Goal: Navigation & Orientation: Find specific page/section

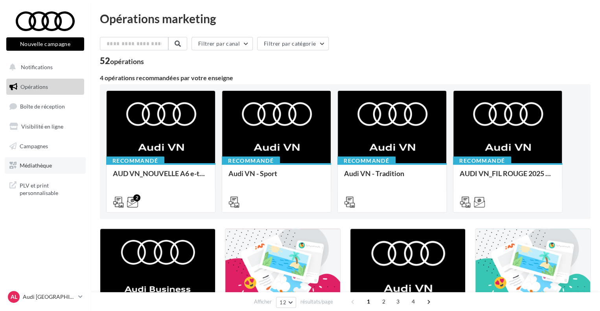
click at [37, 163] on span "Médiathèque" at bounding box center [36, 165] width 32 height 7
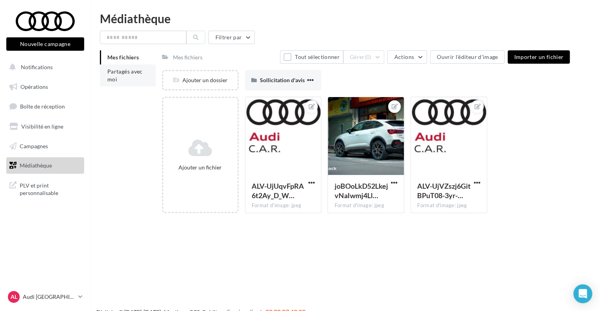
click at [123, 71] on span "Partagés avec moi" at bounding box center [124, 75] width 35 height 15
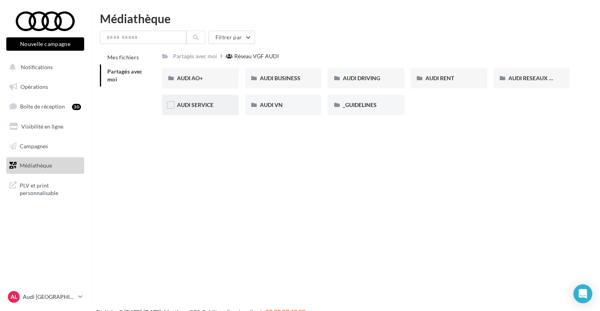
click at [209, 108] on div "AUDI SERVICE" at bounding box center [200, 105] width 47 height 8
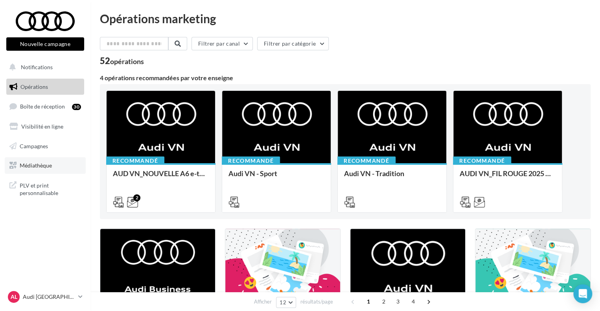
click at [29, 160] on link "Médiathèque" at bounding box center [45, 165] width 81 height 17
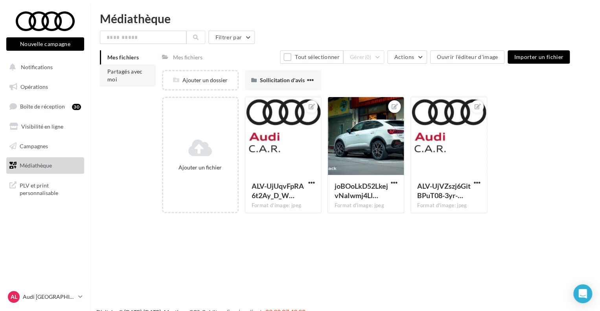
click at [115, 78] on span "Partagés avec moi" at bounding box center [124, 75] width 35 height 15
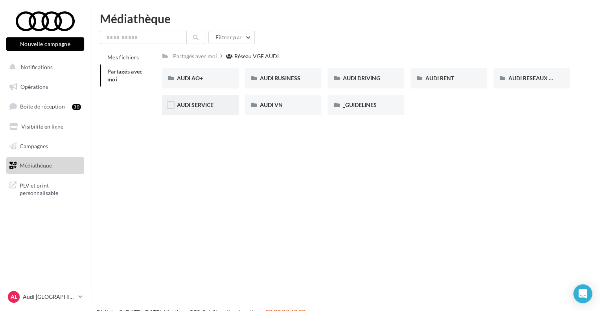
click at [205, 108] on span "AUDI SERVICE" at bounding box center [195, 104] width 37 height 7
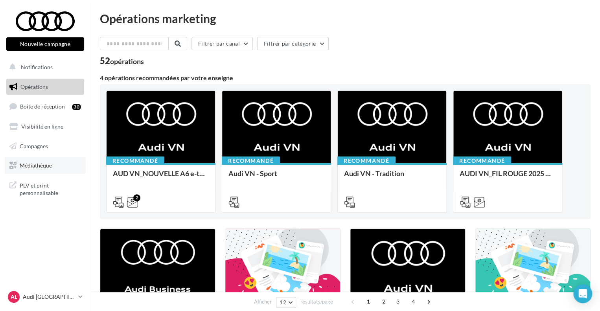
click at [39, 168] on span "Médiathèque" at bounding box center [36, 165] width 32 height 7
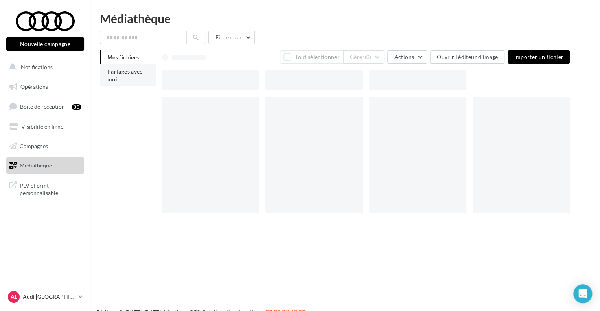
click at [118, 77] on li "Partagés avec moi" at bounding box center [128, 75] width 56 height 22
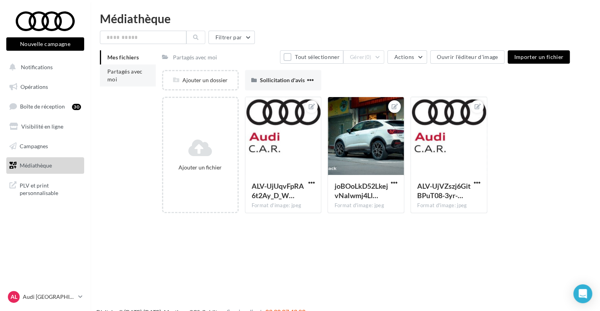
click at [126, 69] on span "Partagés avec moi" at bounding box center [124, 75] width 35 height 15
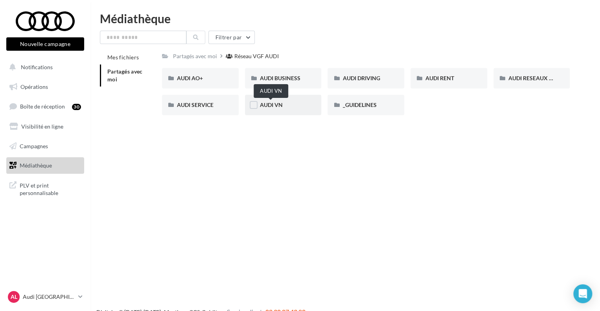
click at [267, 105] on span "AUDI VN" at bounding box center [271, 104] width 23 height 7
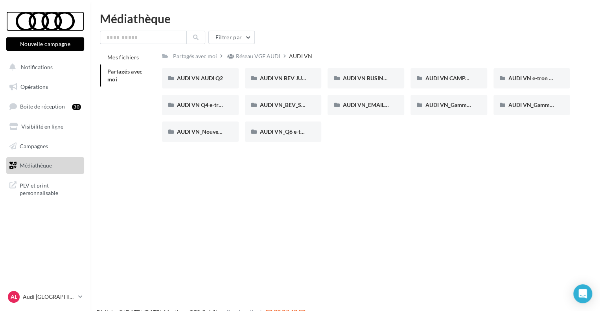
click at [56, 18] on div at bounding box center [45, 21] width 63 height 20
